Goal: Information Seeking & Learning: Learn about a topic

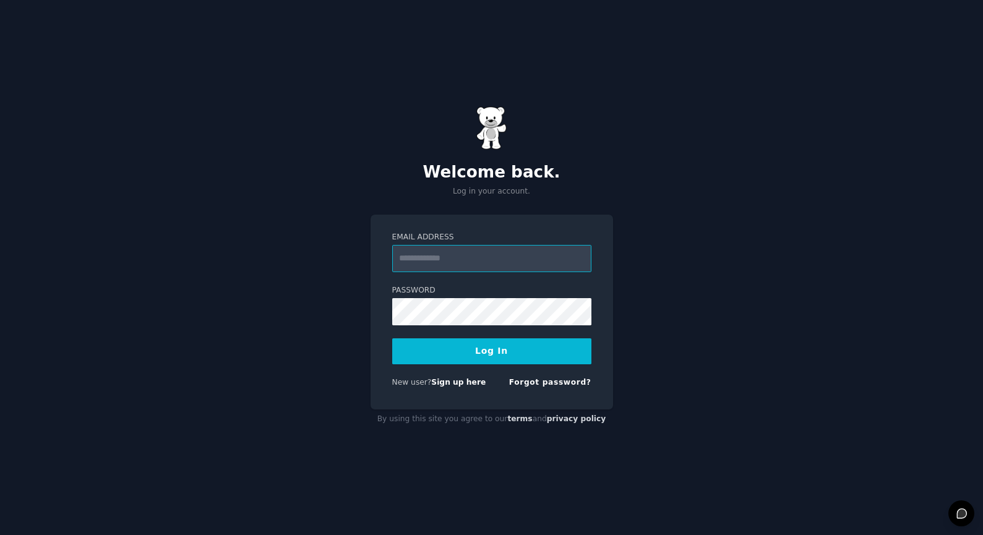
type input "**********"
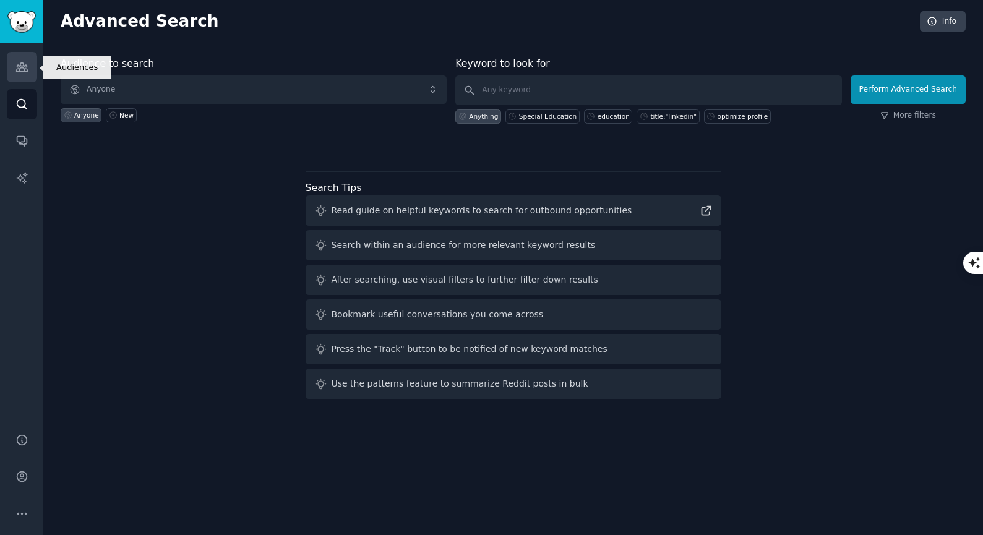
click at [21, 67] on icon "Sidebar" at bounding box center [21, 67] width 13 height 13
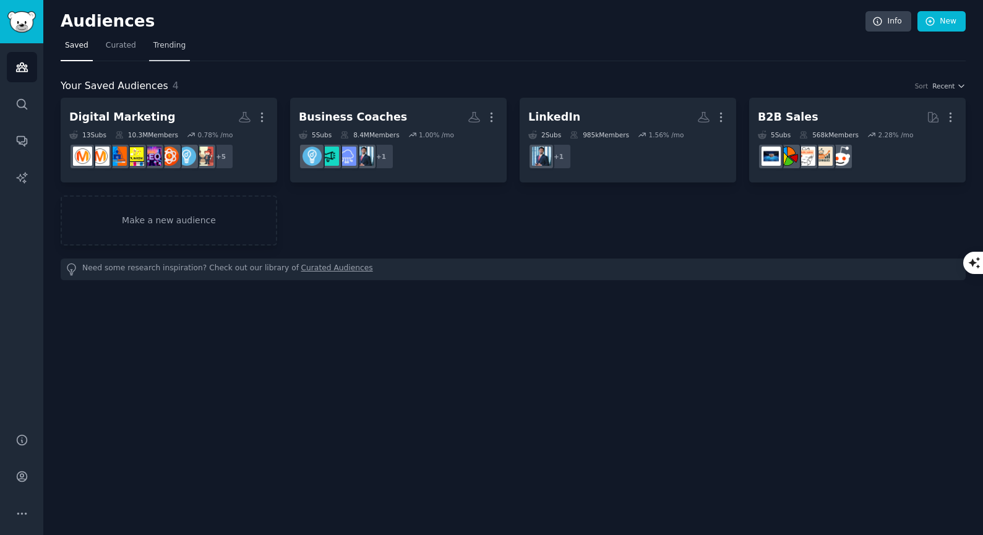
click at [168, 49] on span "Trending" at bounding box center [169, 45] width 32 height 11
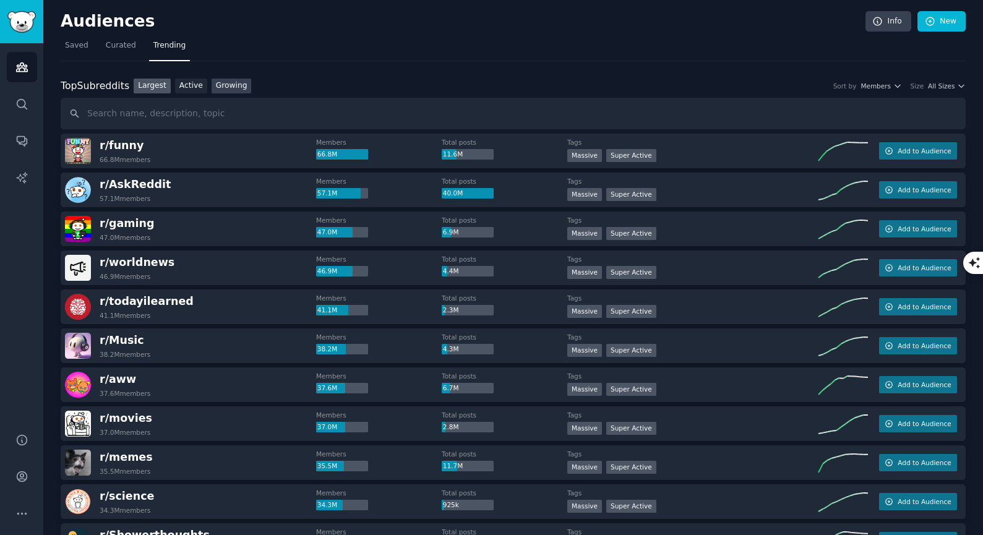
click at [229, 84] on link "Growing" at bounding box center [232, 86] width 40 height 15
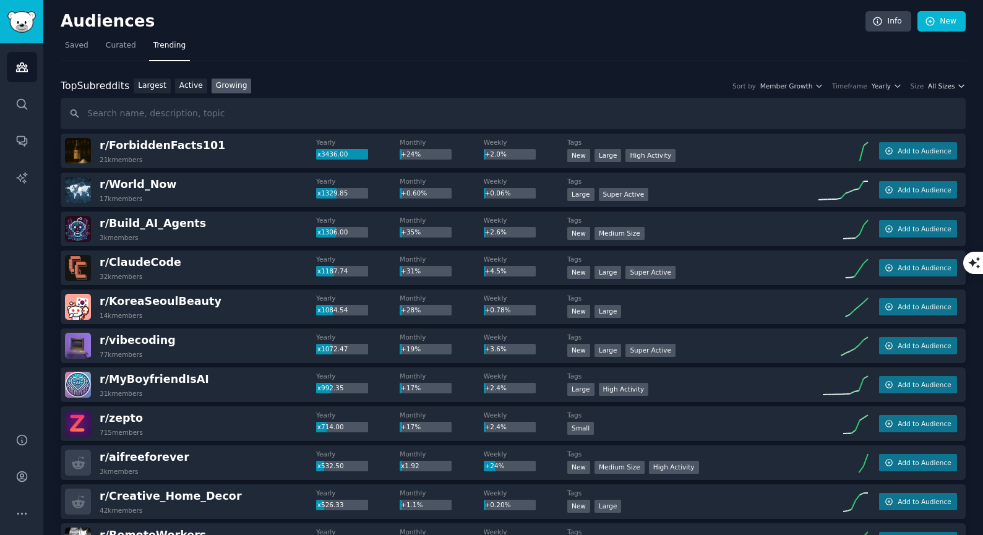
click at [948, 87] on span "All Sizes" at bounding box center [941, 86] width 27 height 9
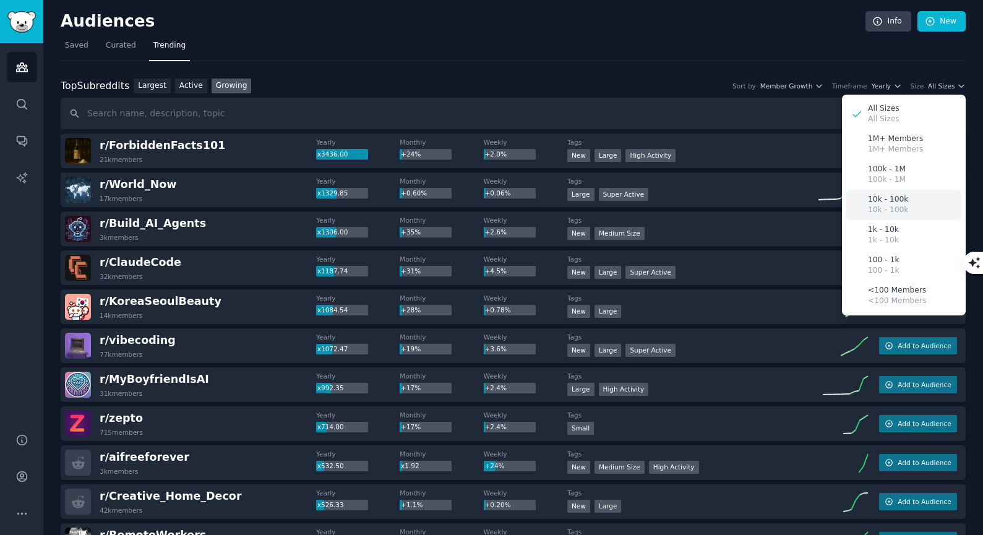
click at [890, 211] on p "10k - 100k" at bounding box center [888, 210] width 40 height 11
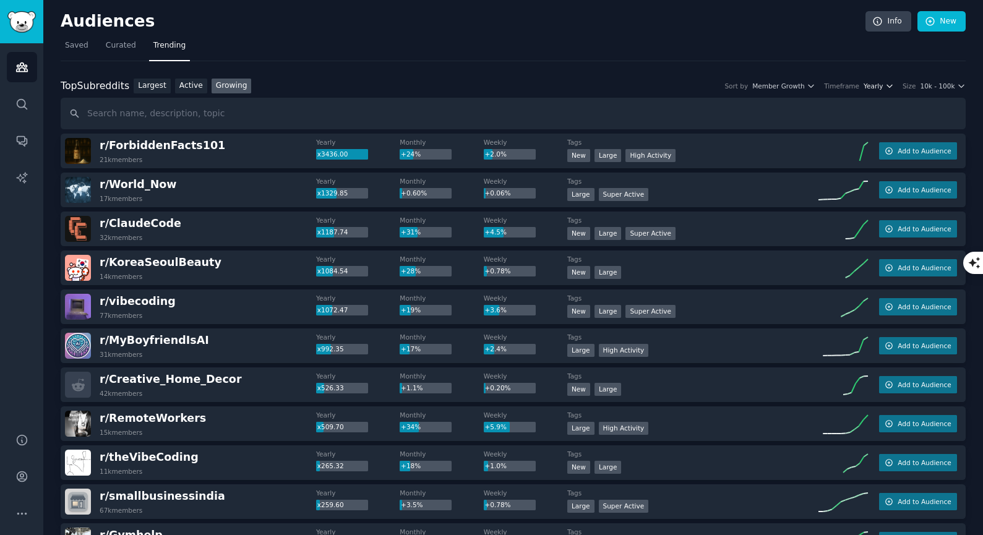
click at [881, 89] on span "Yearly" at bounding box center [873, 86] width 19 height 9
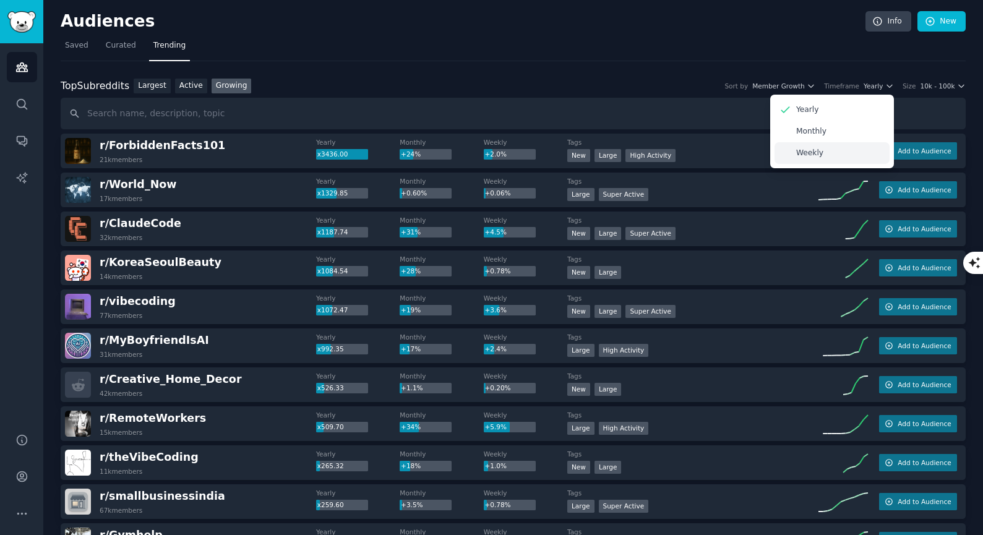
click at [813, 153] on p "Weekly" at bounding box center [809, 153] width 27 height 11
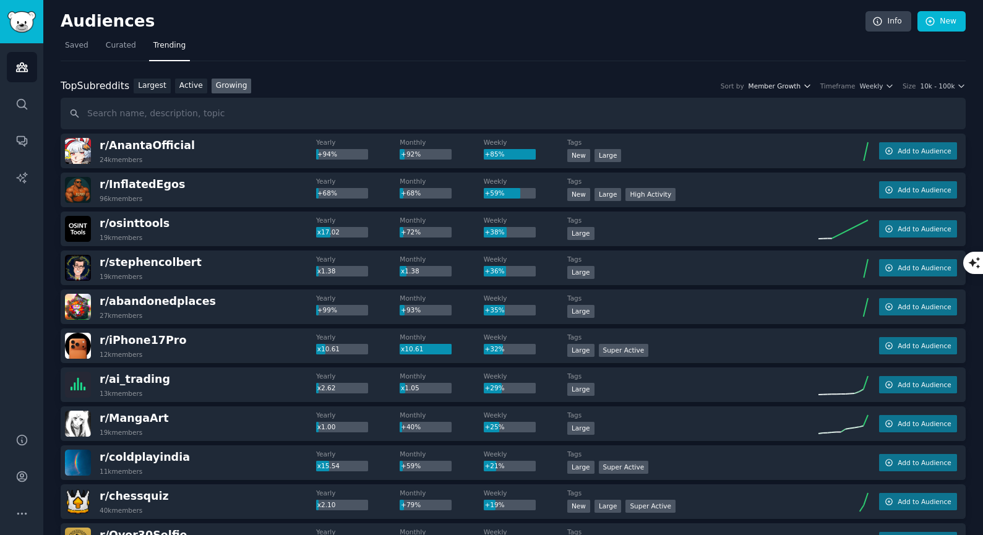
click at [797, 88] on span "Member Growth" at bounding box center [775, 86] width 53 height 9
click at [656, 81] on div "Top Subreddits Top Subreddits Largest Active Growing Sort by Member Growth Memb…" at bounding box center [513, 86] width 905 height 15
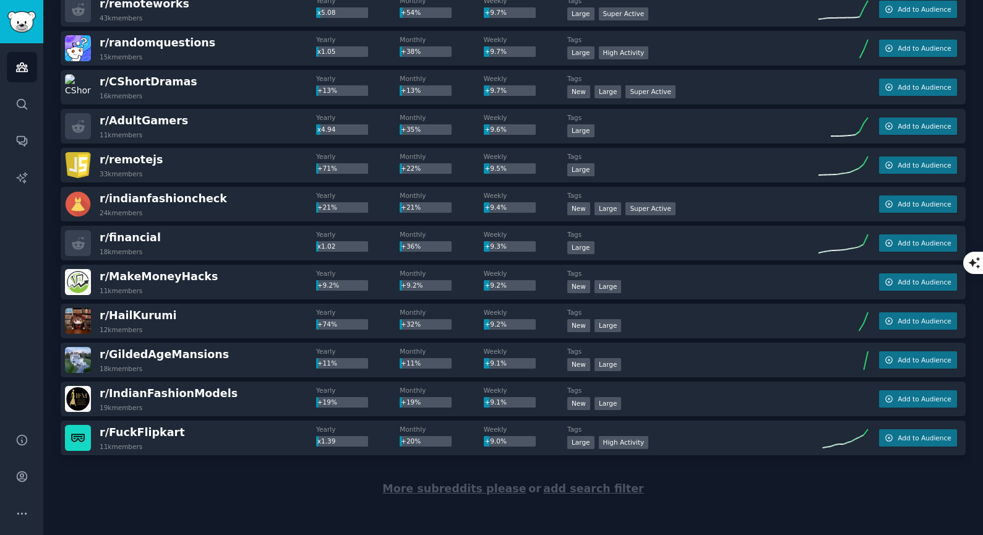
scroll to position [1627, 0]
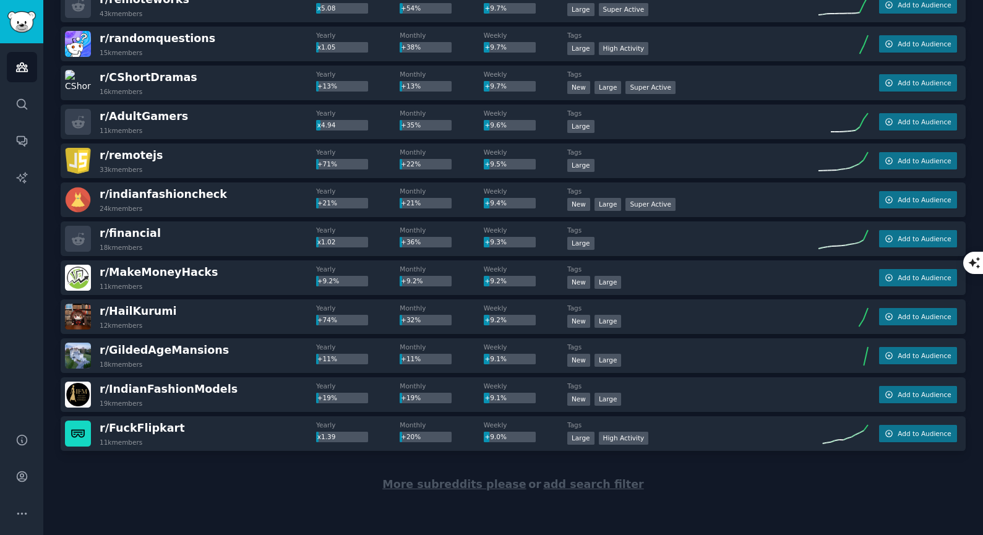
click at [502, 488] on span "More subreddits please" at bounding box center [454, 484] width 144 height 12
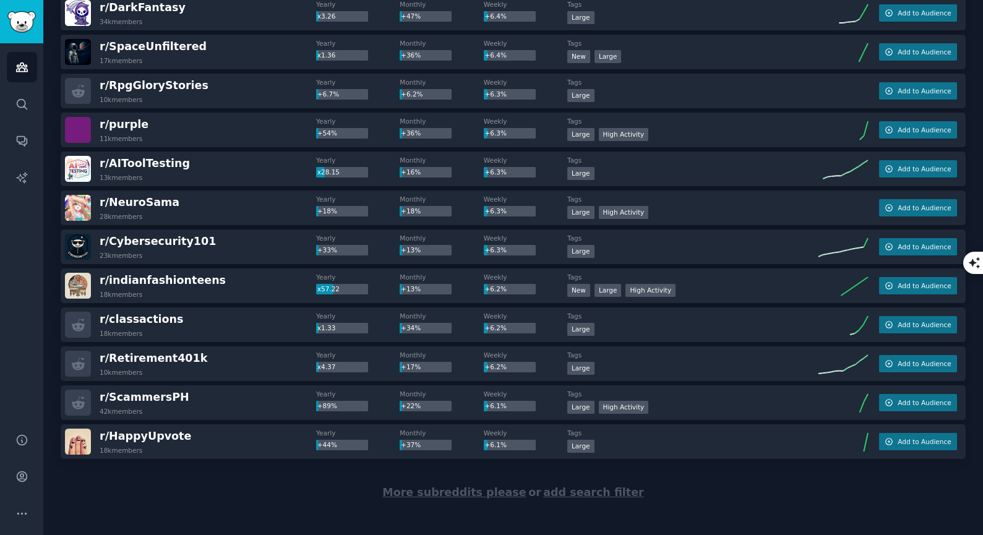
scroll to position [3576, 0]
